Goal: Check status

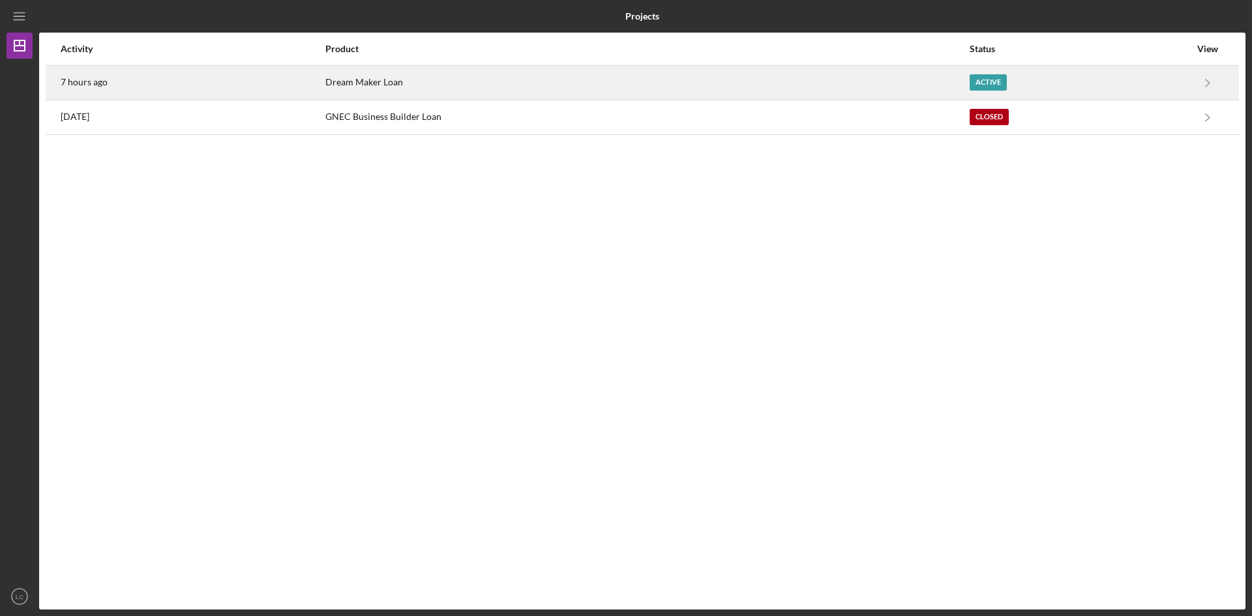
click at [1156, 72] on div "Active" at bounding box center [1079, 82] width 220 height 33
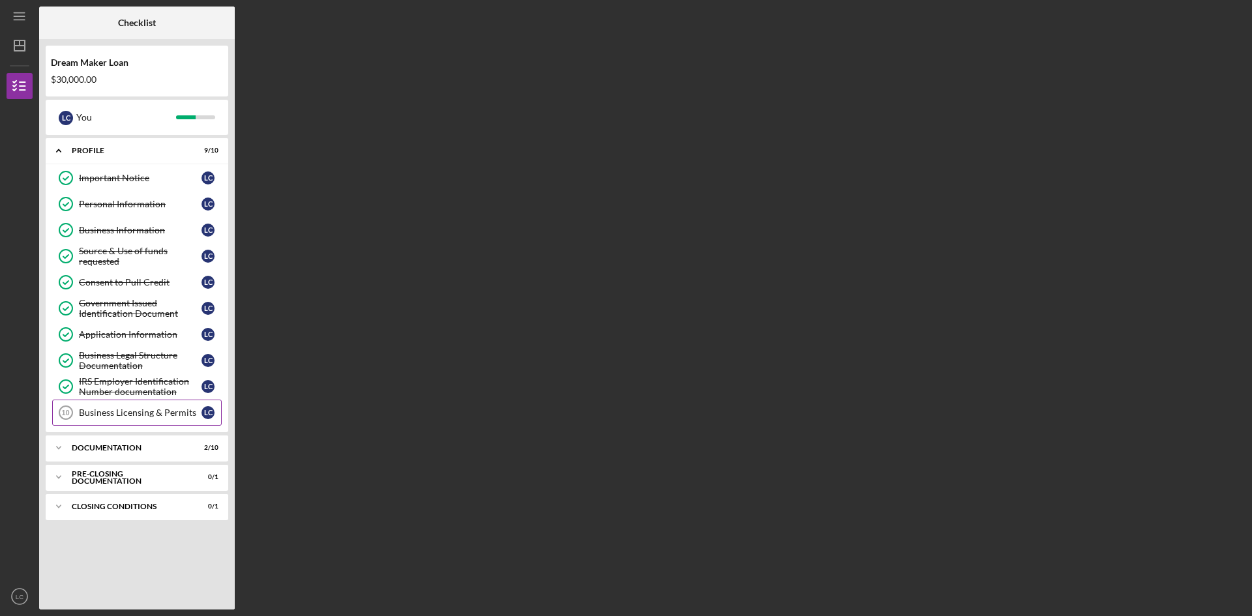
click at [130, 411] on div "Business Licensing & Permits" at bounding box center [140, 412] width 123 height 10
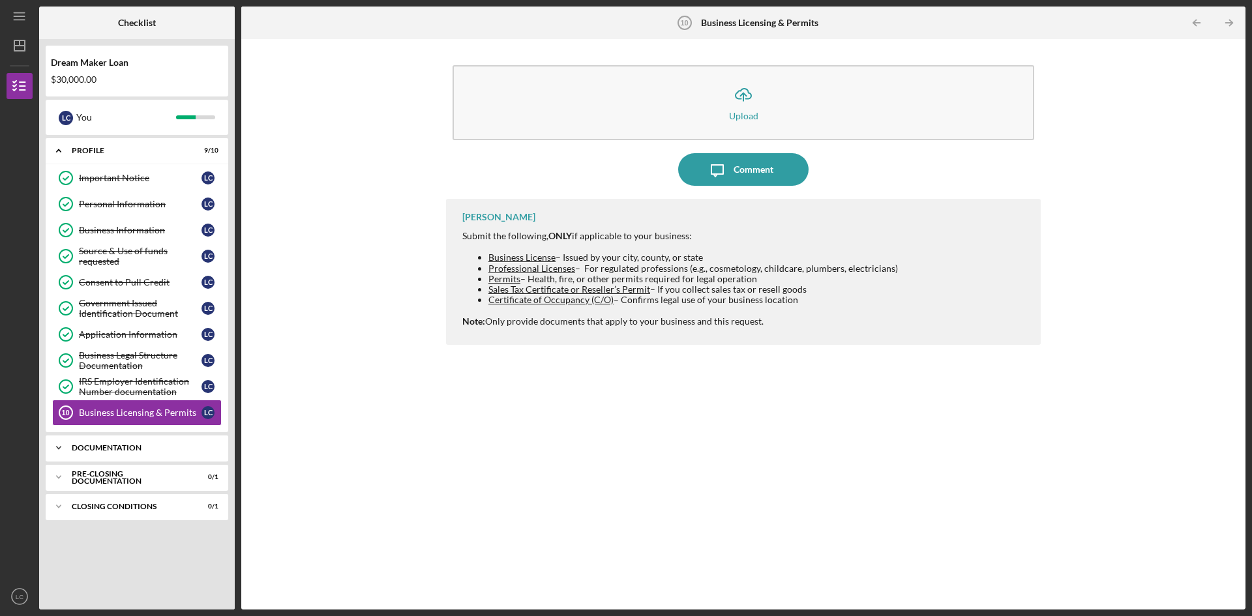
click at [166, 439] on div "Icon/Expander Documentation 2 / 10" at bounding box center [137, 448] width 183 height 26
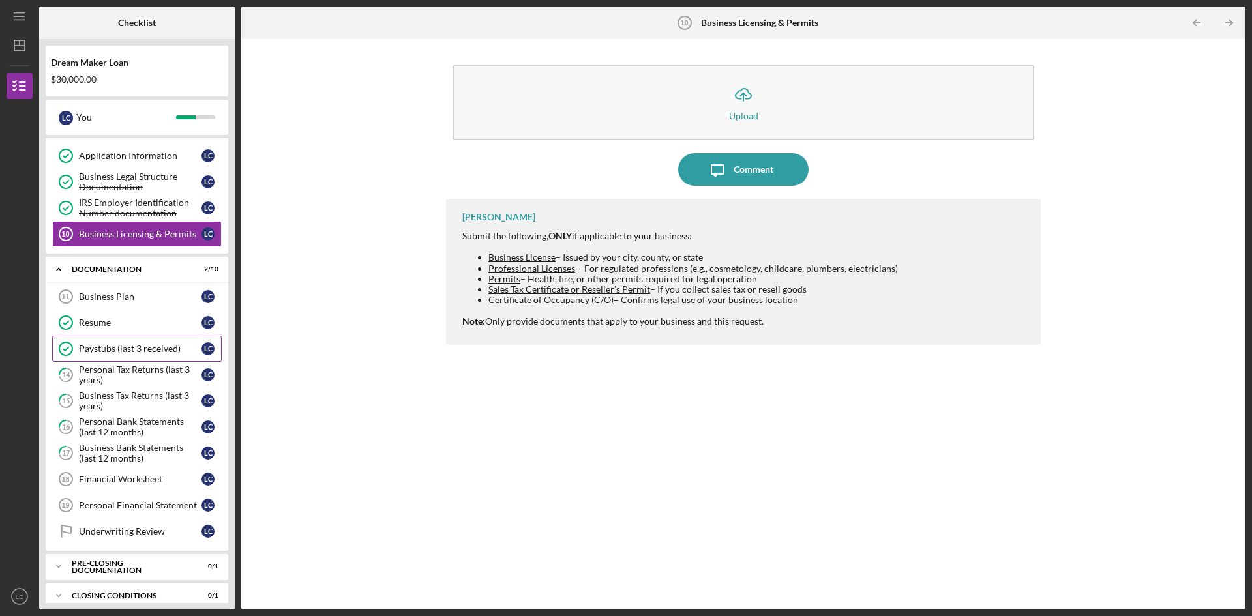
scroll to position [192, 0]
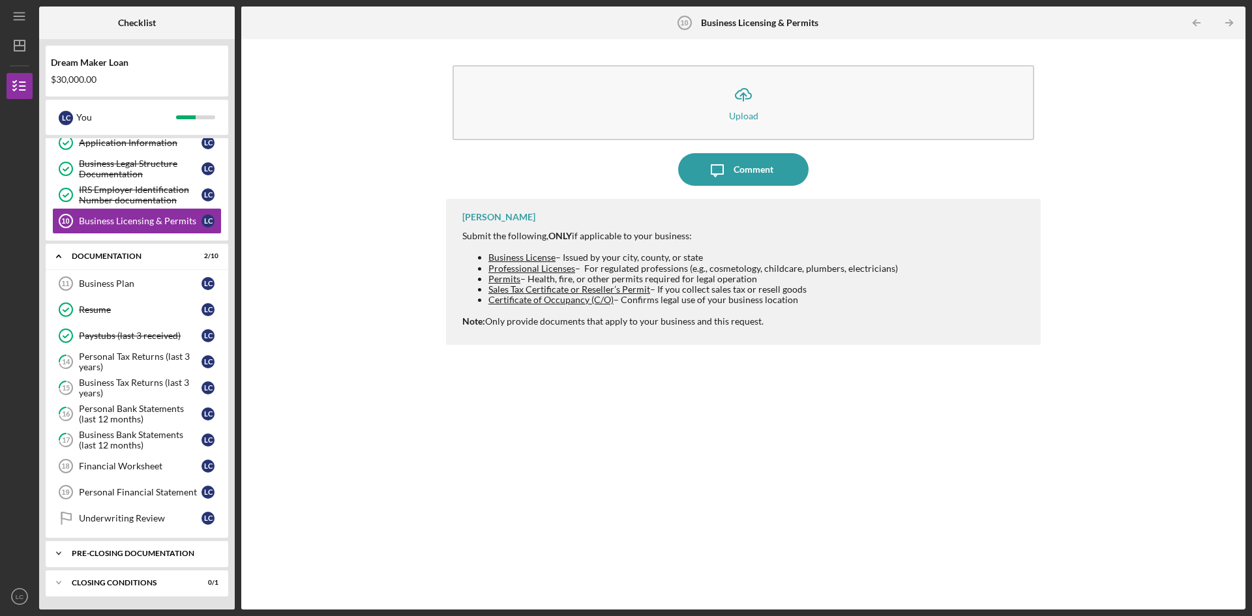
click at [125, 554] on div "Pre-Closing Documentation" at bounding box center [142, 554] width 140 height 8
click at [58, 550] on icon "Icon/Expander" at bounding box center [59, 553] width 26 height 26
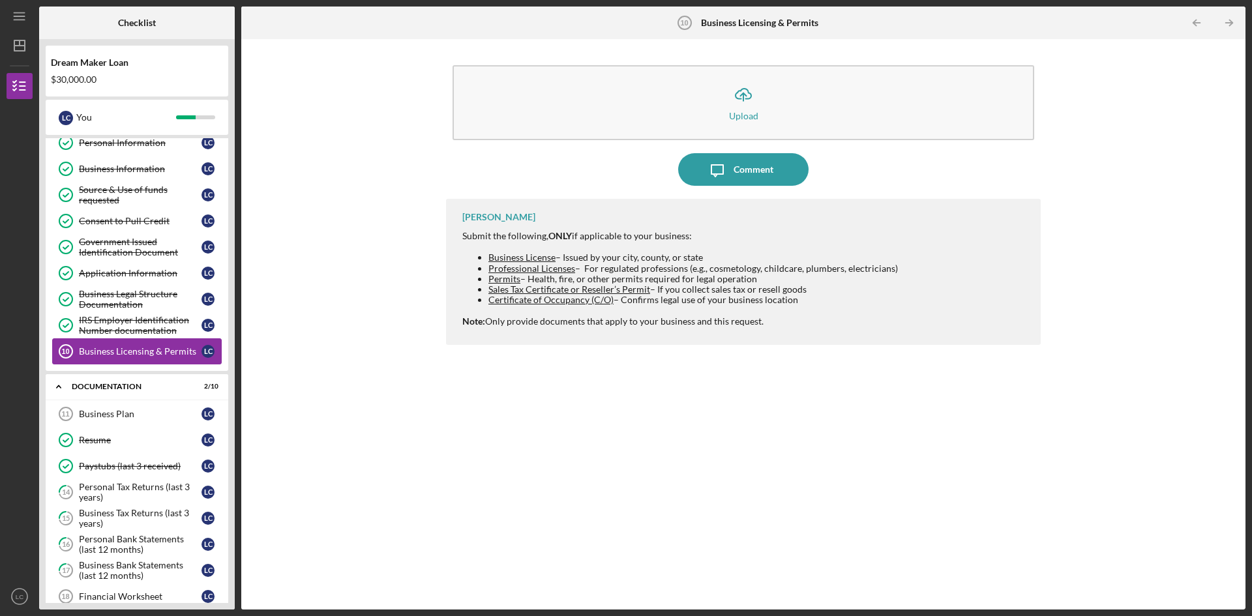
scroll to position [0, 0]
